Goal: Check status: Check status

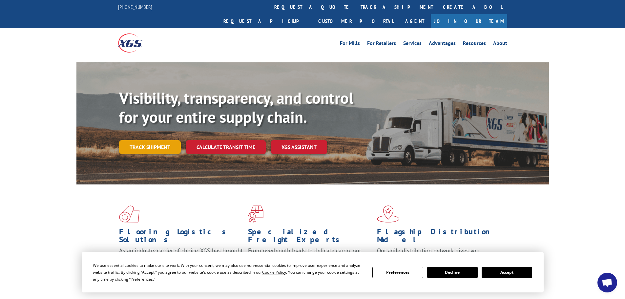
click at [137, 140] on link "Track shipment" at bounding box center [150, 147] width 62 height 14
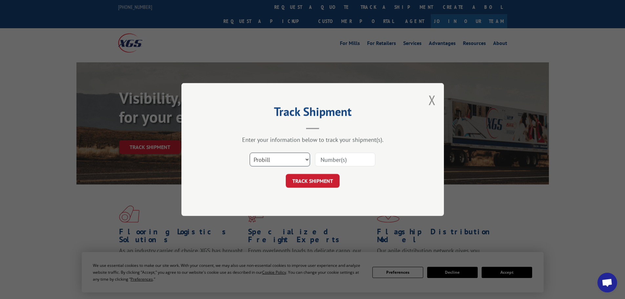
drag, startPoint x: 282, startPoint y: 161, endPoint x: 280, endPoint y: 166, distance: 5.4
click at [282, 161] on select "Select category... Probill BOL PO" at bounding box center [280, 159] width 60 height 14
click at [250, 152] on select "Select category... Probill BOL PO" at bounding box center [280, 159] width 60 height 14
click at [353, 160] on input at bounding box center [345, 159] width 60 height 14
paste input "0728262406198315"
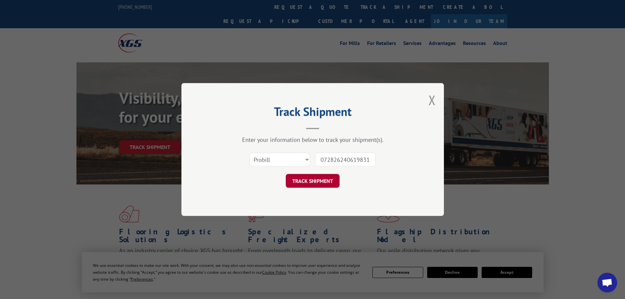
scroll to position [0, 2]
type input "0728262406198315"
click at [329, 180] on button "TRACK SHIPMENT" at bounding box center [313, 181] width 54 height 14
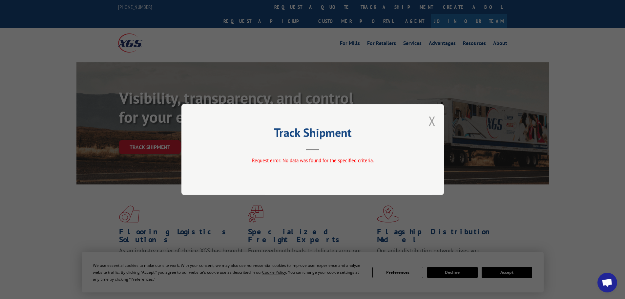
click at [429, 123] on button "Close modal" at bounding box center [431, 120] width 7 height 17
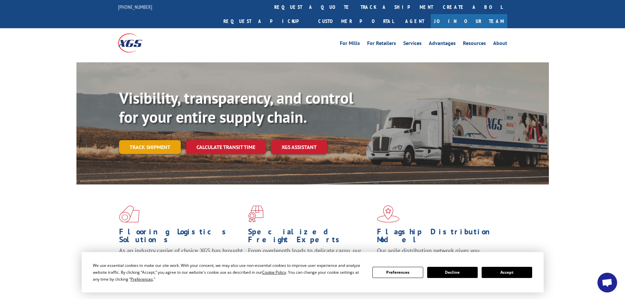
drag, startPoint x: 172, startPoint y: 129, endPoint x: 172, endPoint y: 137, distance: 8.2
click at [172, 140] on link "Track shipment" at bounding box center [150, 147] width 62 height 14
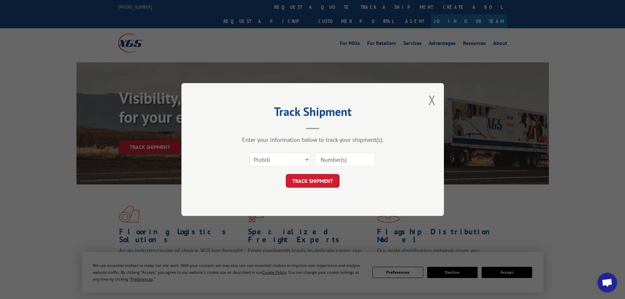
click at [267, 167] on div "Select category... Probill BOL PO" at bounding box center [280, 159] width 60 height 15
click at [271, 162] on select "Select category... Probill BOL PO" at bounding box center [280, 159] width 60 height 14
select select "bol"
click at [250, 152] on select "Select category... Probill BOL PO" at bounding box center [280, 159] width 60 height 14
click at [335, 160] on input at bounding box center [345, 159] width 60 height 14
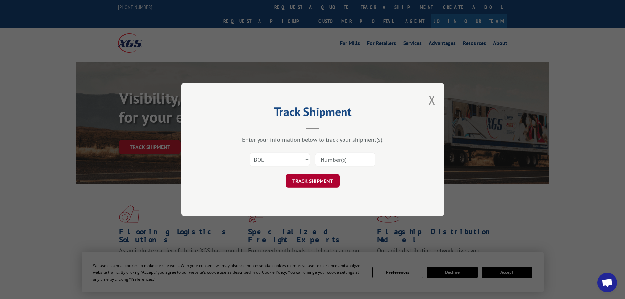
paste input "0728262406198315"
type input "0728262406198315"
click at [322, 179] on button "TRACK SHIPMENT" at bounding box center [313, 181] width 54 height 14
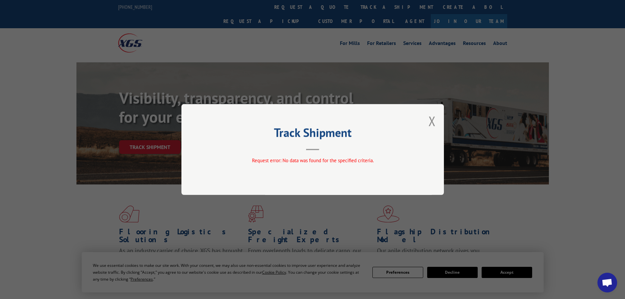
click at [194, 153] on div "Track Shipment Request error: No data was found for the specified criteria." at bounding box center [312, 149] width 262 height 91
click at [433, 115] on button "Close modal" at bounding box center [431, 120] width 7 height 17
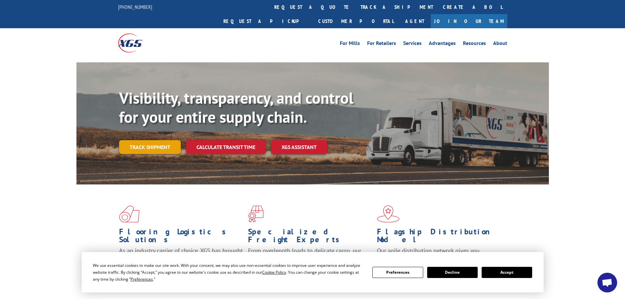
click at [163, 140] on link "Track shipment" at bounding box center [150, 147] width 62 height 14
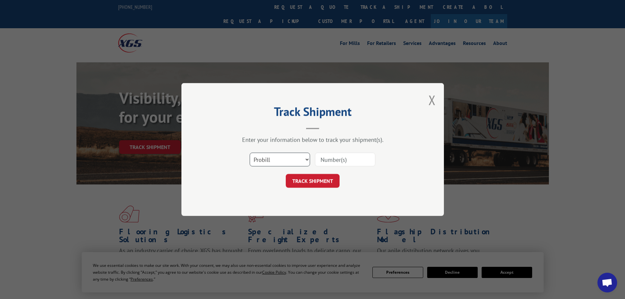
click at [285, 159] on select "Select category... Probill BOL PO" at bounding box center [280, 159] width 60 height 14
click at [327, 157] on input at bounding box center [345, 159] width 60 height 14
paste input "KANOMA"
type input "KANOMA"
click at [324, 186] on button "TRACK SHIPMENT" at bounding box center [313, 181] width 54 height 14
